Goal: Information Seeking & Learning: Learn about a topic

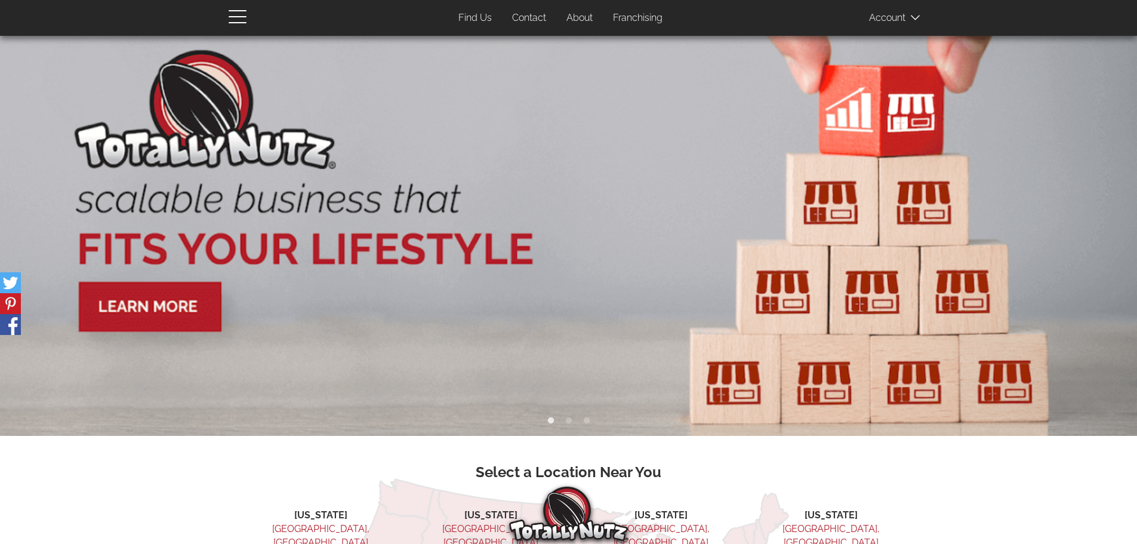
click at [638, 19] on link "Franchising" at bounding box center [637, 18] width 67 height 23
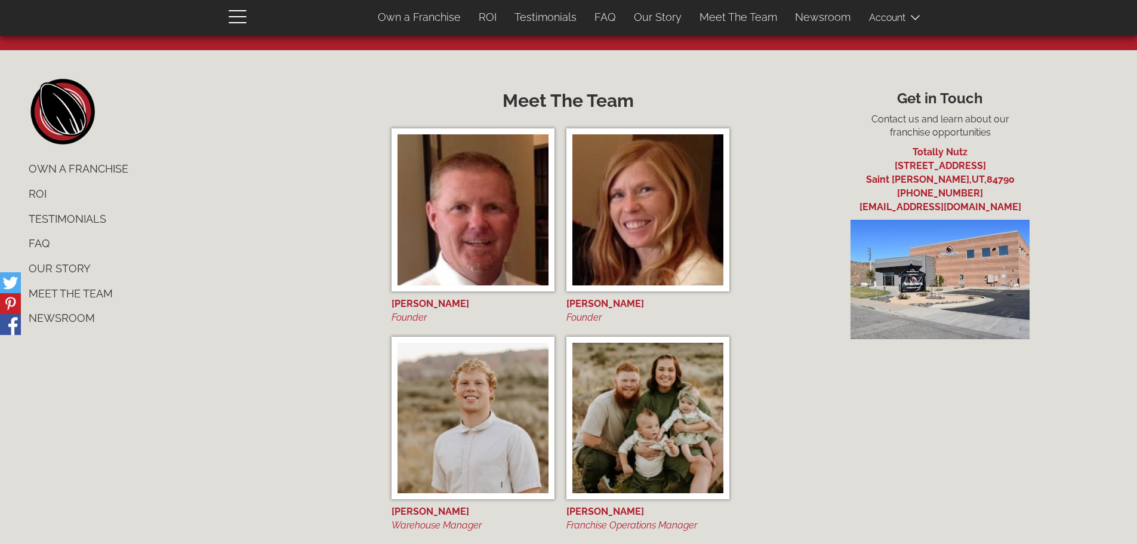
scroll to position [4961, 0]
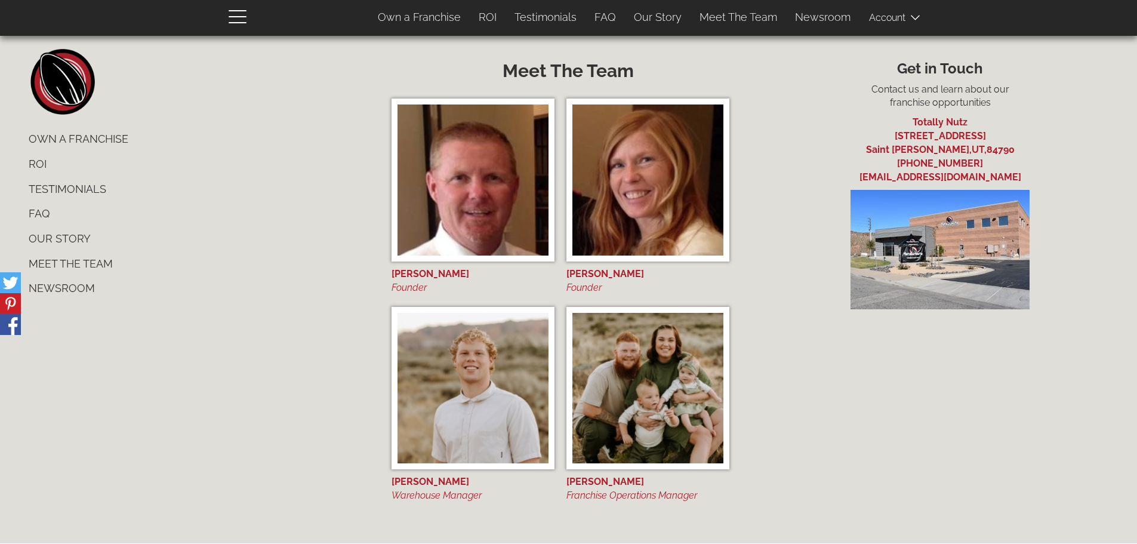
click at [40, 214] on link "FAQ" at bounding box center [197, 213] width 354 height 25
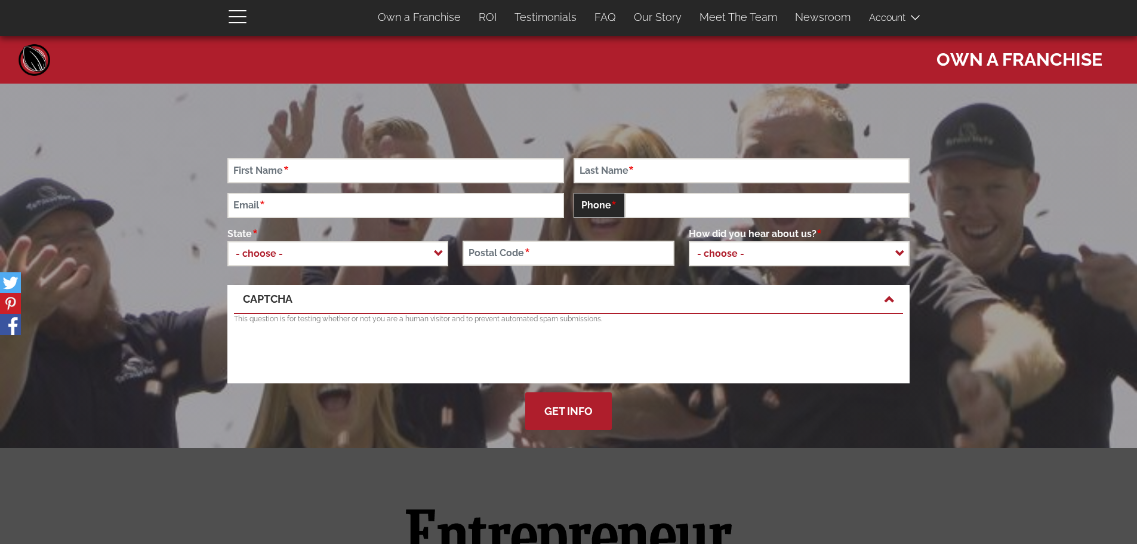
scroll to position [4961, 0]
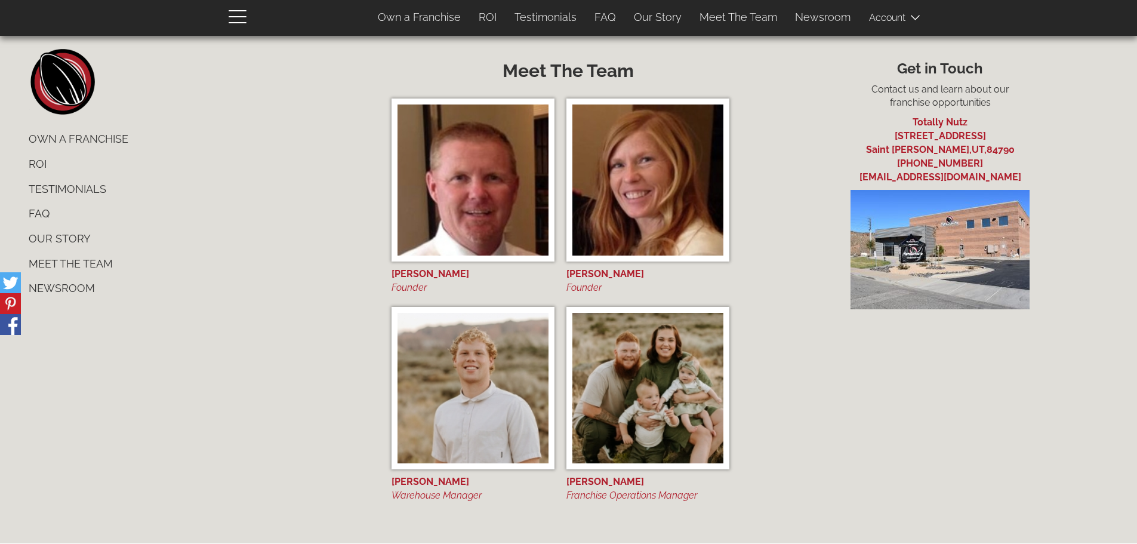
click at [873, 498] on div "footer left home Own a Franchise ROI Testimonials FAQ Our Story Meet The Team N…" at bounding box center [569, 282] width 1116 height 466
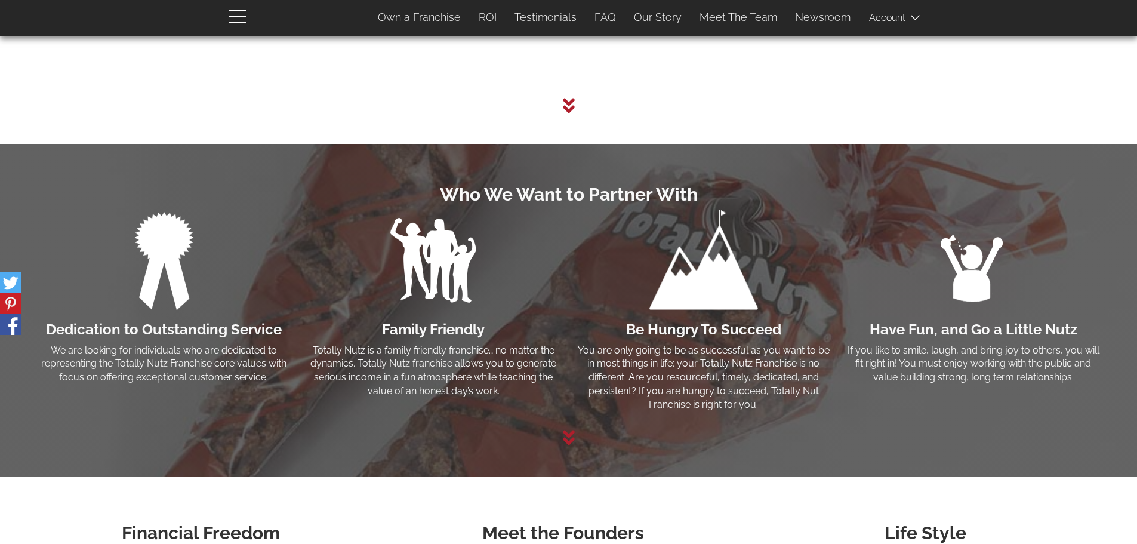
scroll to position [2736, 0]
